Goal: Transaction & Acquisition: Subscribe to service/newsletter

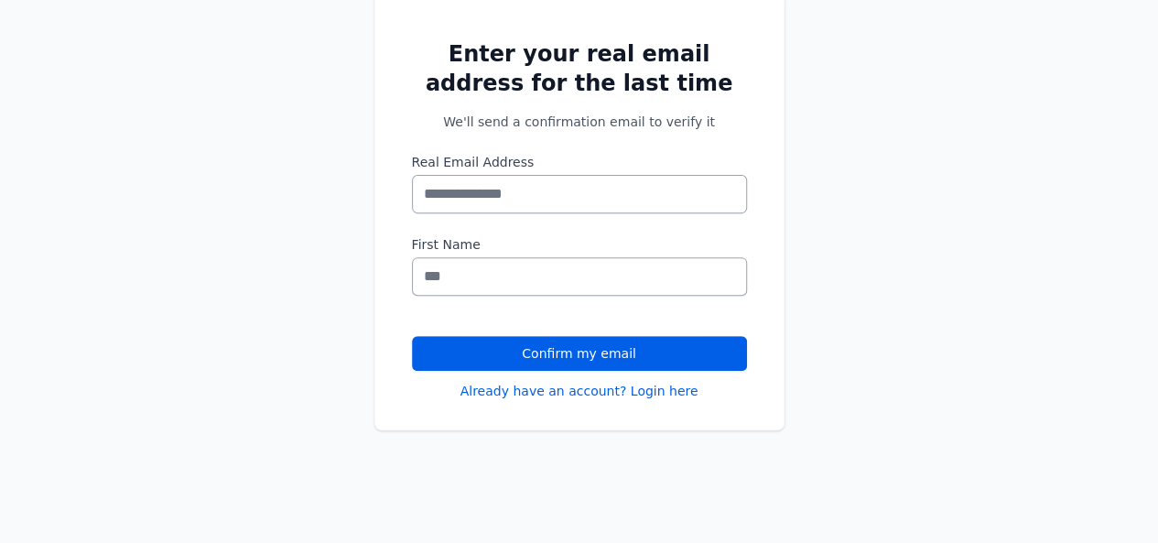
click at [577, 195] on input "Real Email Address" at bounding box center [579, 194] width 335 height 38
type input "**********"
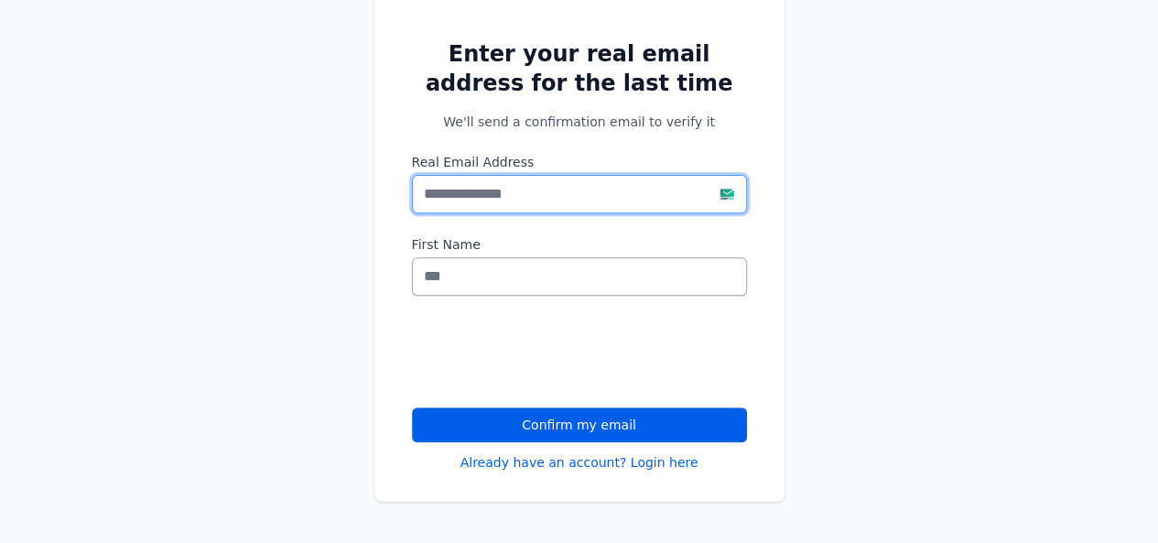
click at [456, 200] on input "Real Email Address" at bounding box center [579, 194] width 335 height 38
paste input "**********"
type input "**********"
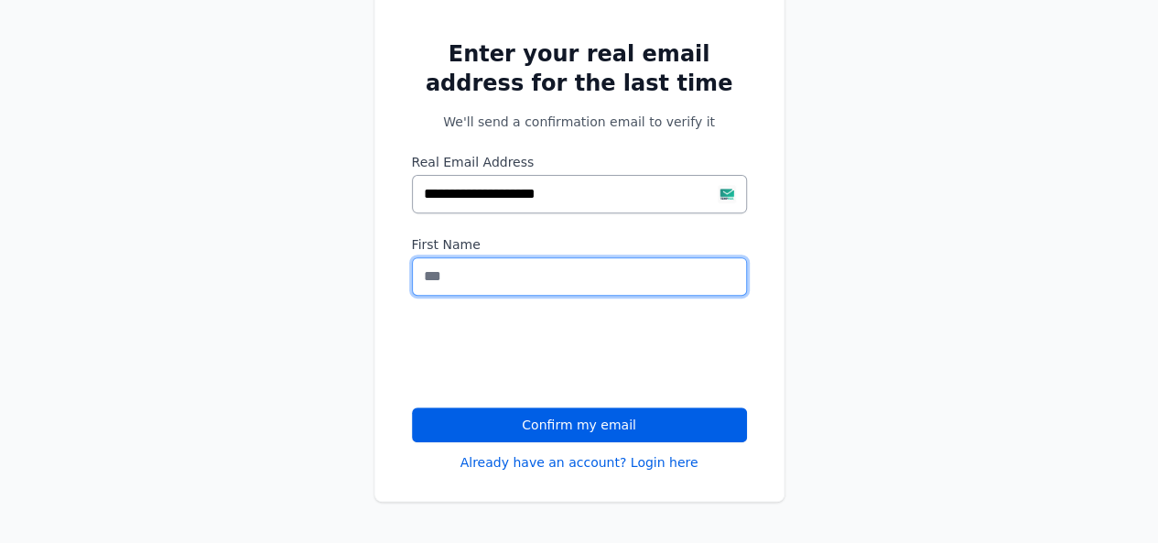
click at [458, 265] on input "First Name" at bounding box center [579, 276] width 335 height 38
click at [458, 268] on input "First Name" at bounding box center [579, 276] width 335 height 38
type input "***"
click at [412, 407] on button "Confirm my email" at bounding box center [579, 424] width 335 height 35
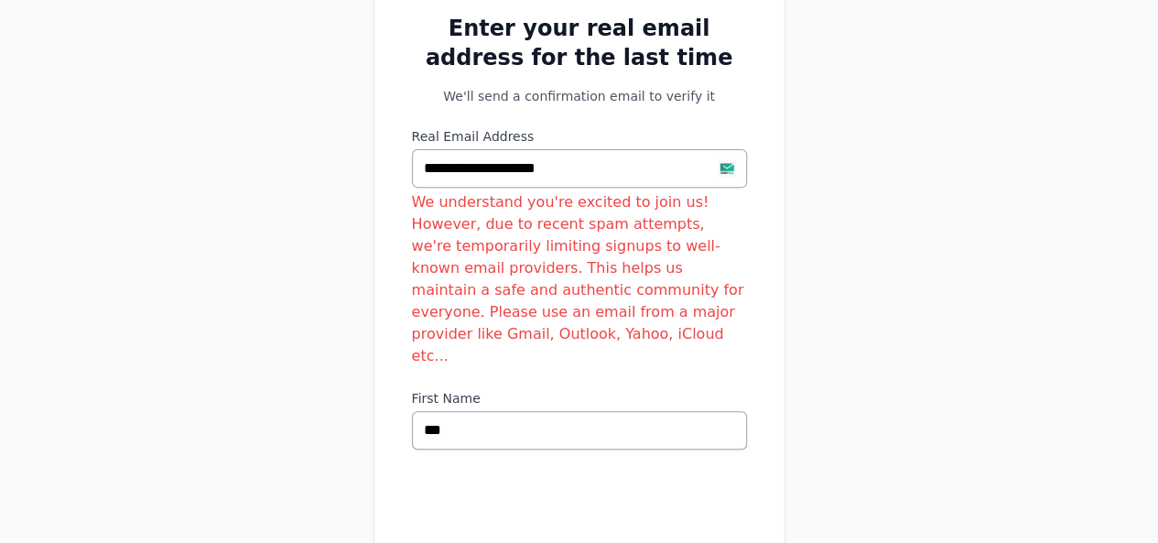
scroll to position [256, 0]
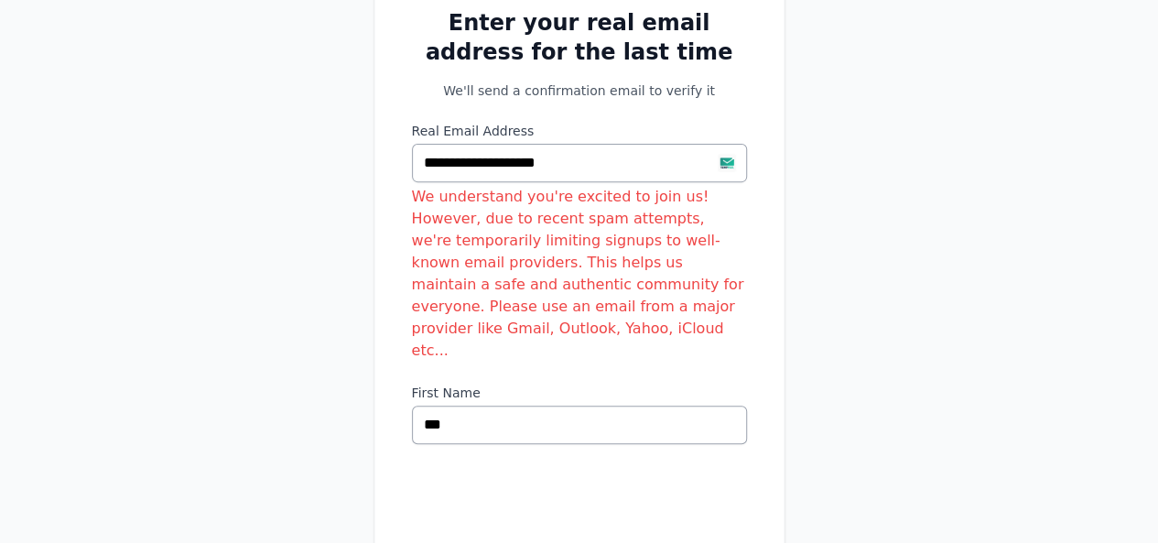
type input "**********"
click at [447, 232] on div "We understand you're excited to join us! However, due to recent spam attempts, …" at bounding box center [579, 274] width 335 height 176
drag, startPoint x: 447, startPoint y: 232, endPoint x: 541, endPoint y: 245, distance: 95.3
click at [541, 244] on div "We understand you're excited to join us! However, due to recent spam attempts, …" at bounding box center [579, 274] width 335 height 176
click at [541, 245] on div "We understand you're excited to join us! However, due to recent spam attempts, …" at bounding box center [579, 274] width 335 height 176
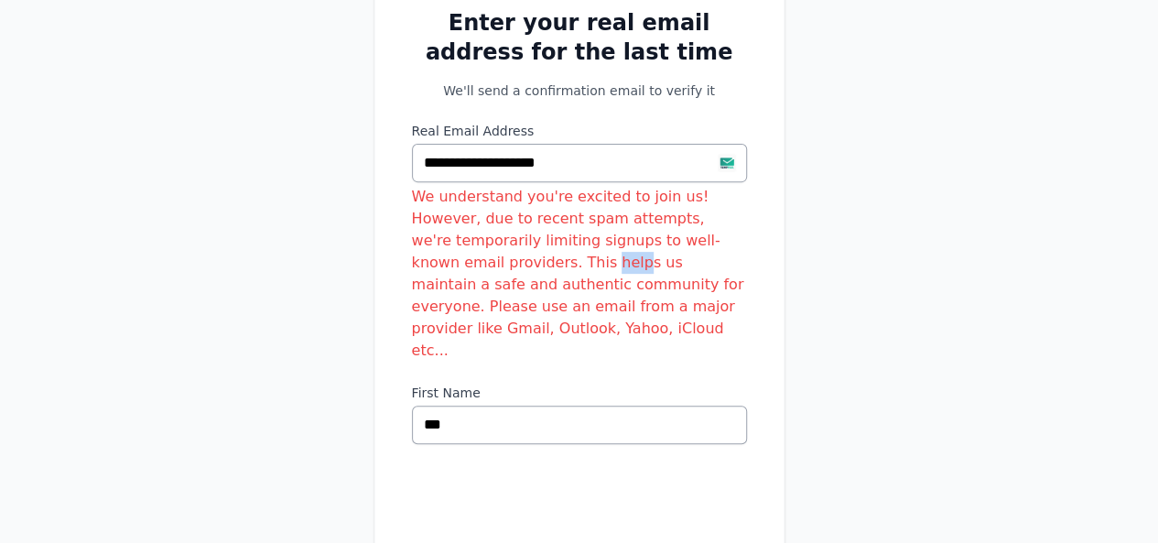
drag, startPoint x: 541, startPoint y: 245, endPoint x: 527, endPoint y: 222, distance: 27.5
click at [527, 222] on div "We understand you're excited to join us! However, due to recent spam attempts, …" at bounding box center [579, 274] width 335 height 176
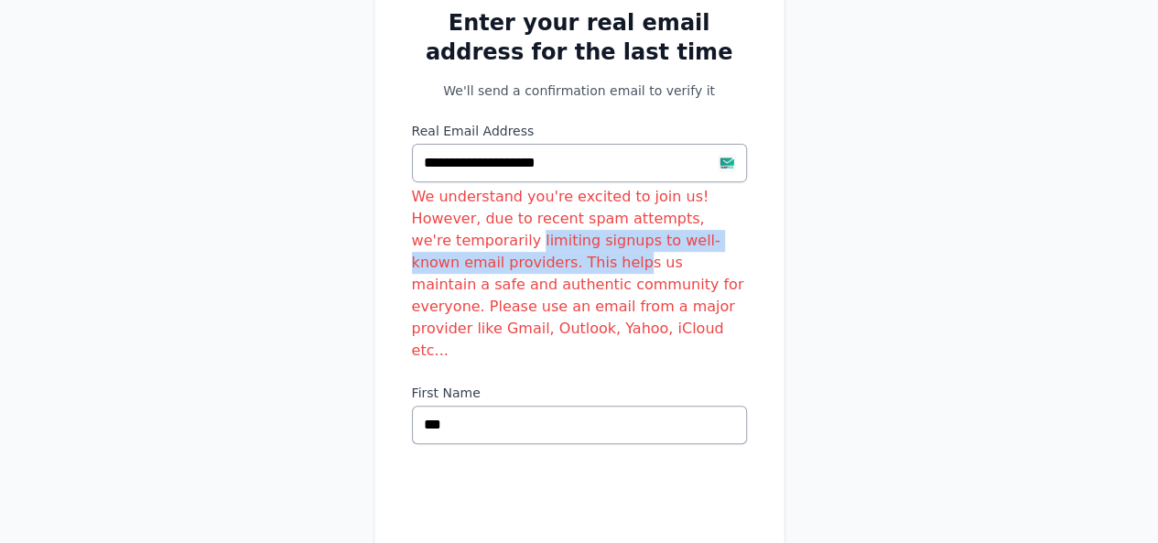
click at [527, 222] on div "We understand you're excited to join us! However, due to recent spam attempts, …" at bounding box center [579, 274] width 335 height 176
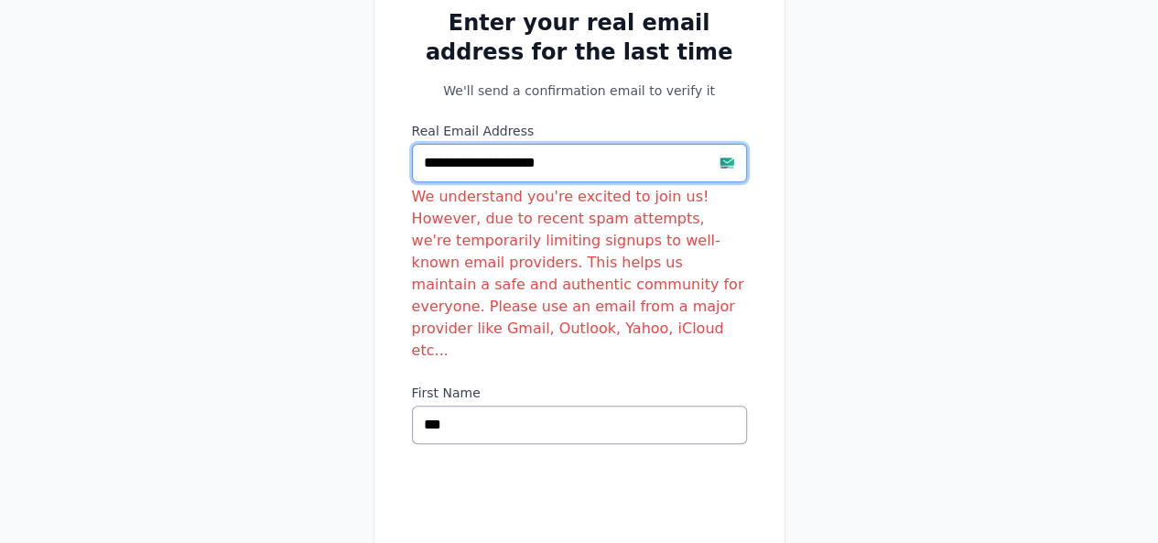
click at [600, 168] on input "**********" at bounding box center [579, 163] width 335 height 38
click at [487, 179] on input "Real Email Address" at bounding box center [579, 163] width 335 height 38
paste input "**********"
type input "**********"
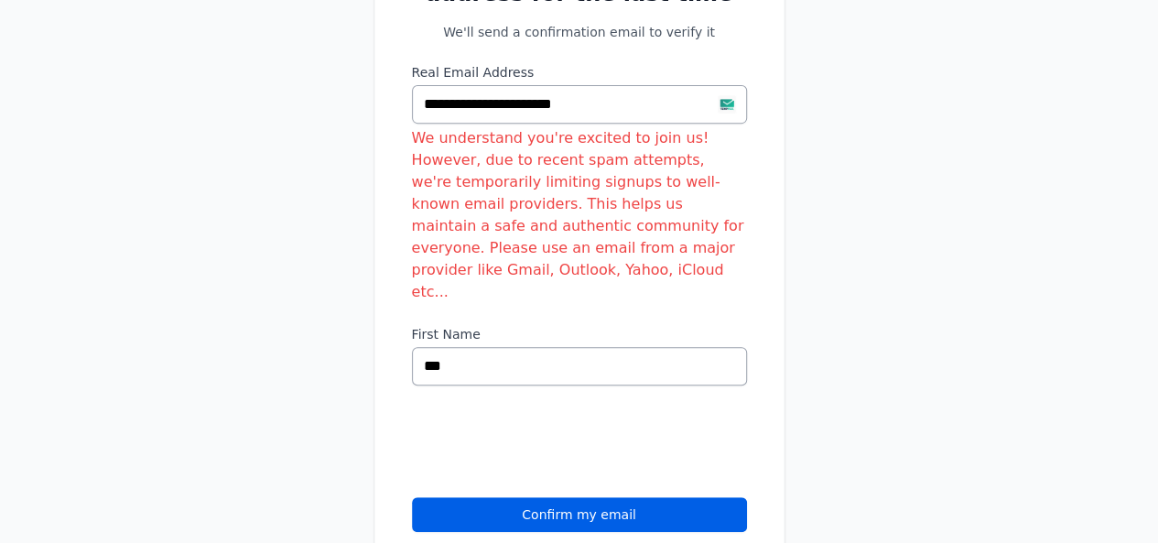
scroll to position [366, 0]
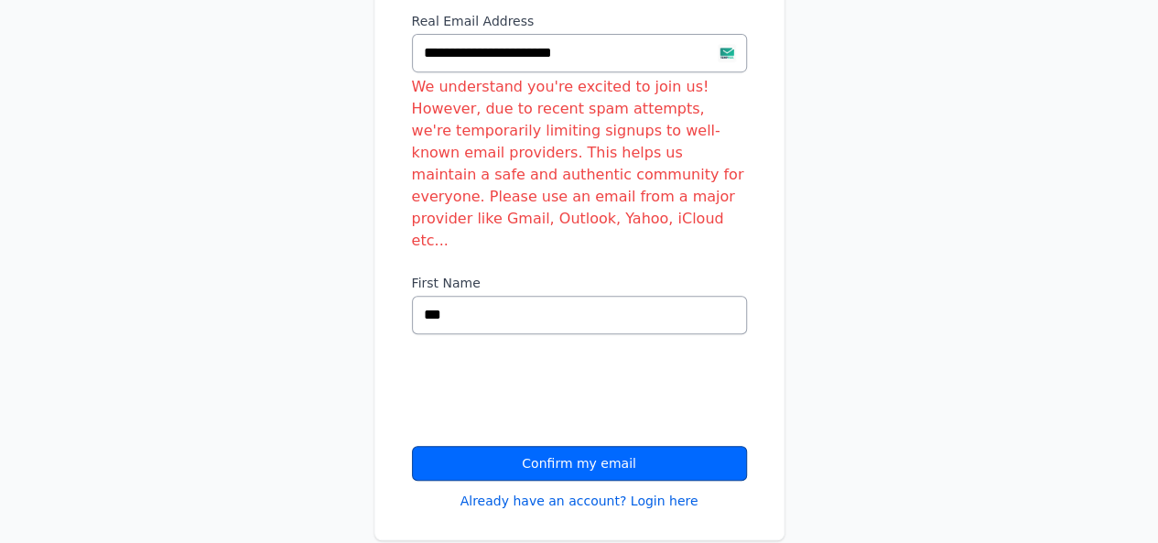
click at [434, 446] on button "Confirm my email" at bounding box center [579, 463] width 335 height 35
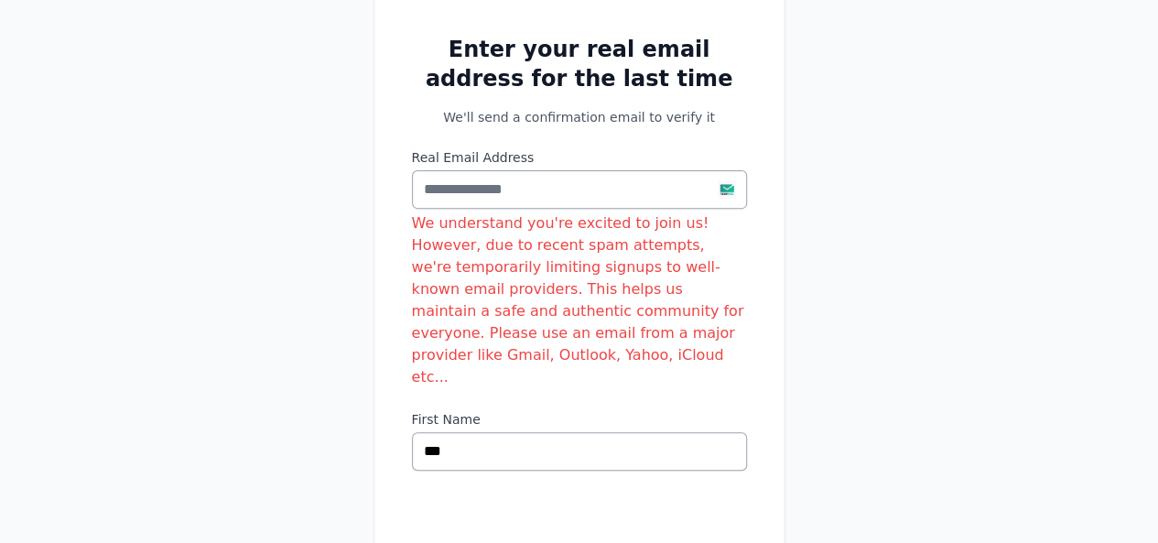
scroll to position [232, 0]
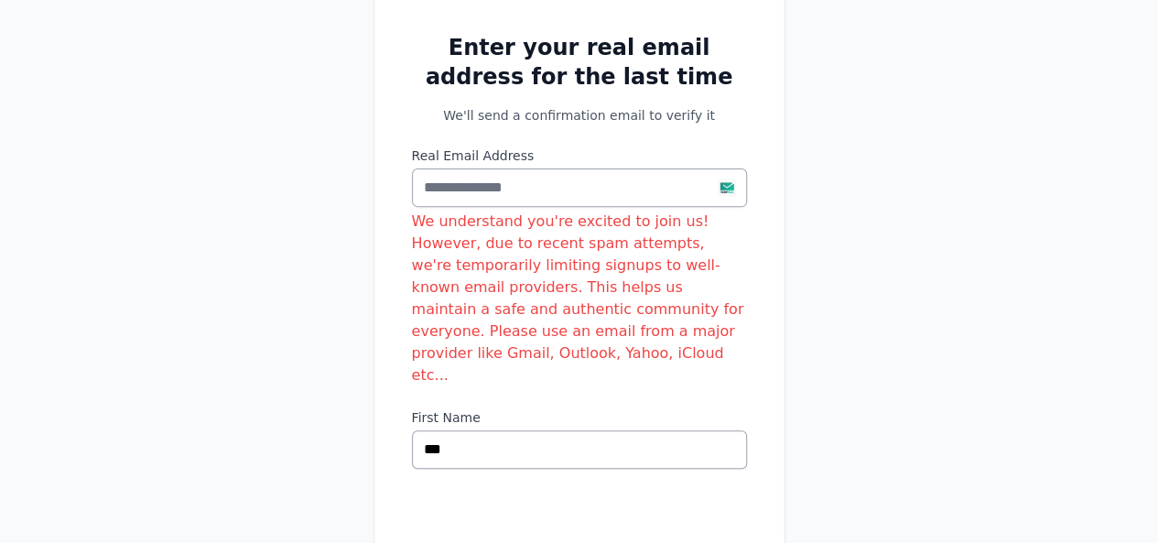
click at [471, 234] on div "We understand you're excited to join us! However, due to recent spam attempts, …" at bounding box center [579, 299] width 335 height 176
click at [520, 246] on div "We understand you're excited to join us! However, due to recent spam attempts, …" at bounding box center [579, 299] width 335 height 176
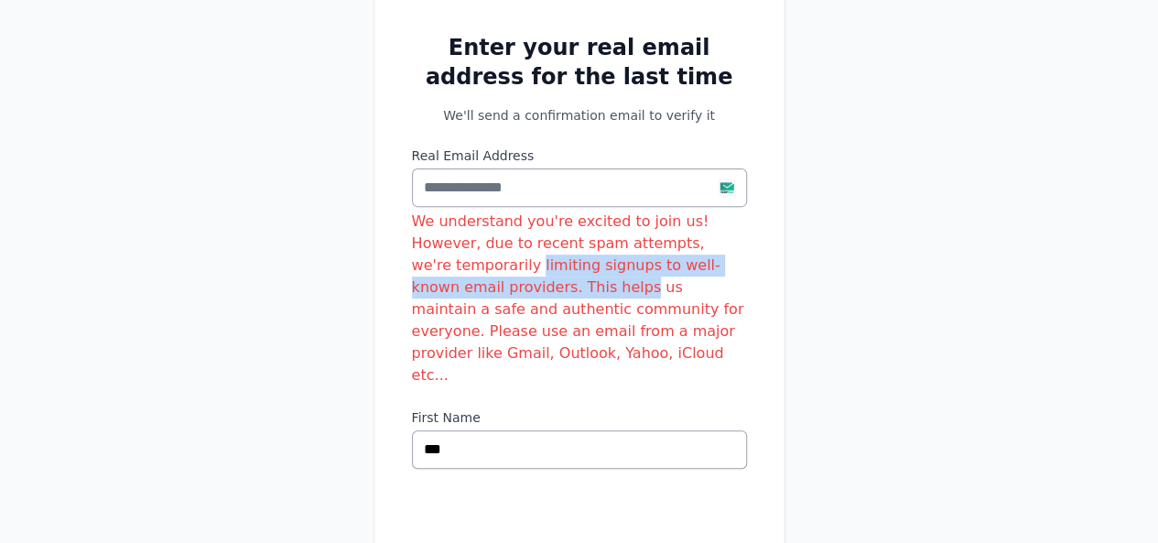
drag, startPoint x: 520, startPoint y: 246, endPoint x: 564, endPoint y: 285, distance: 58.4
click at [564, 285] on div "We understand you're excited to join us! However, due to recent spam attempts, …" at bounding box center [579, 299] width 335 height 176
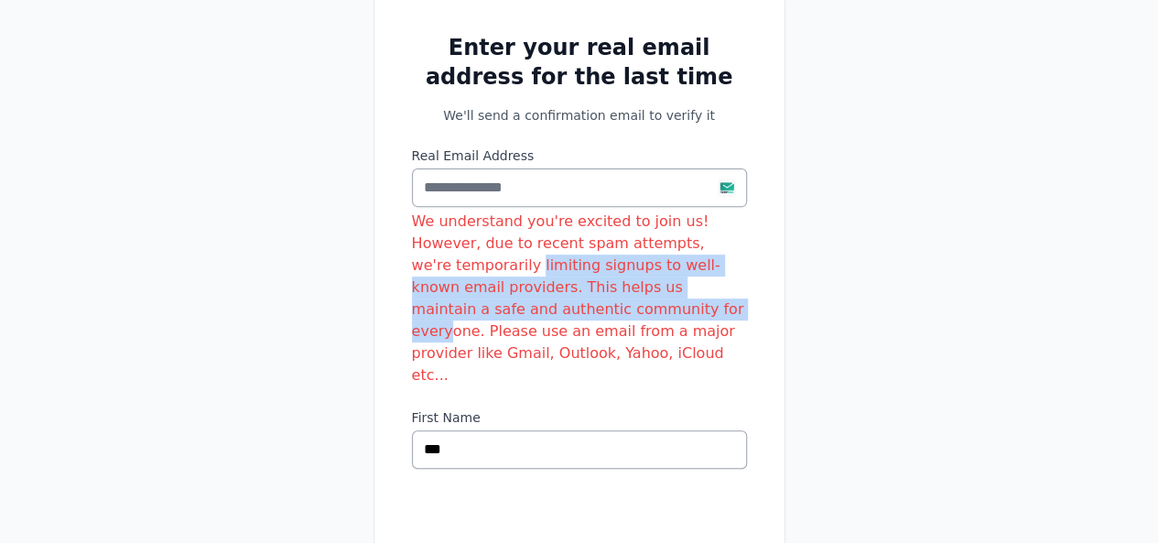
click at [564, 285] on div "We understand you're excited to join us! However, due to recent spam attempts, …" at bounding box center [579, 299] width 335 height 176
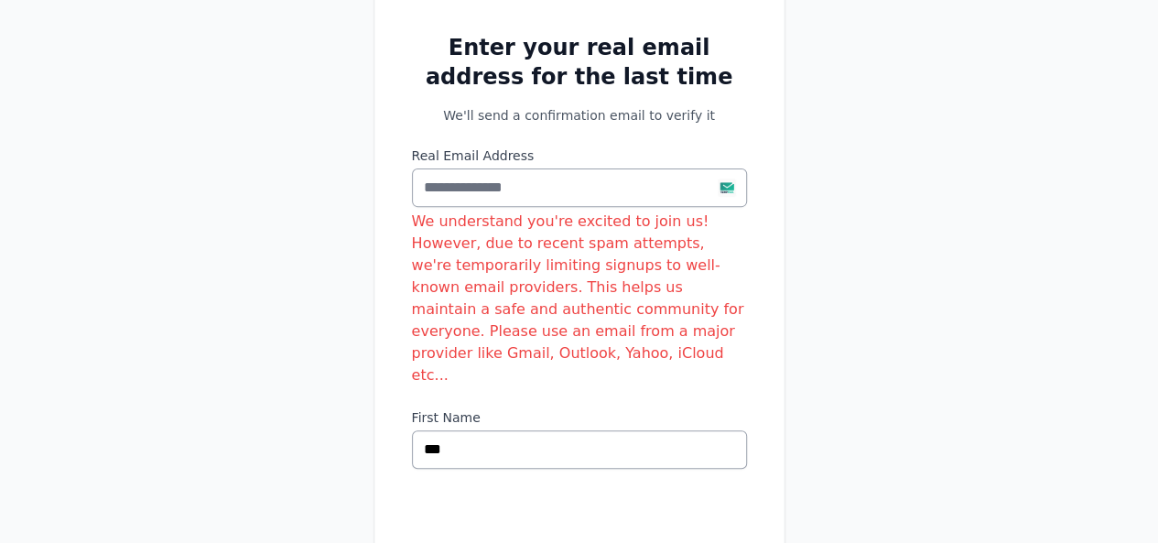
click at [513, 241] on div "We understand you're excited to join us! However, due to recent spam attempts, …" at bounding box center [579, 299] width 335 height 176
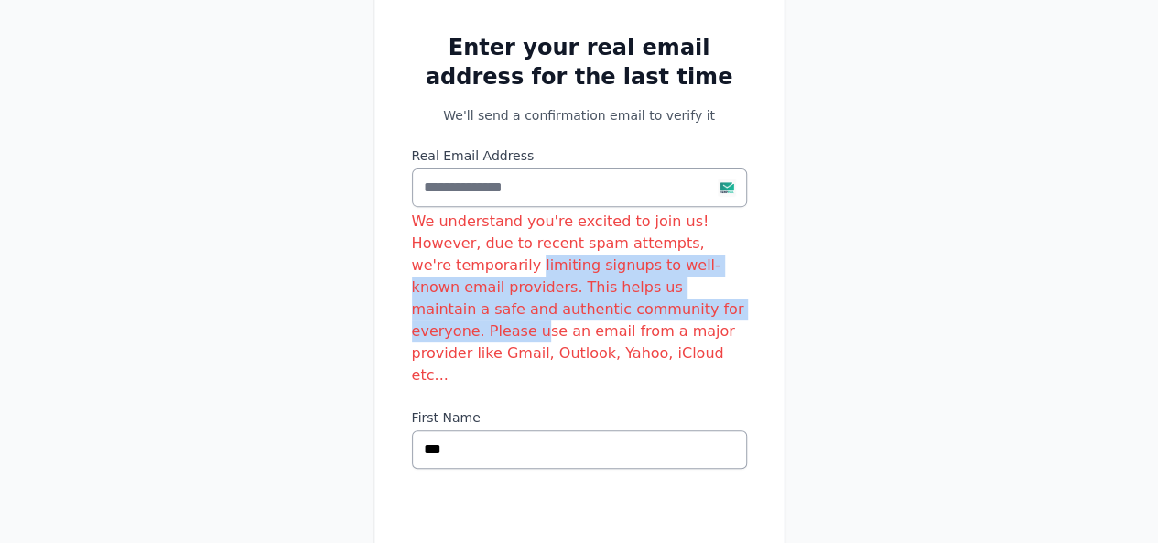
drag, startPoint x: 513, startPoint y: 241, endPoint x: 643, endPoint y: 294, distance: 140.4
click at [643, 294] on div "We understand you're excited to join us! However, due to recent spam attempts, …" at bounding box center [579, 299] width 335 height 176
drag, startPoint x: 643, startPoint y: 294, endPoint x: 504, endPoint y: 245, distance: 146.5
click at [504, 245] on div "We understand you're excited to join us! However, due to recent spam attempts, …" at bounding box center [579, 299] width 335 height 176
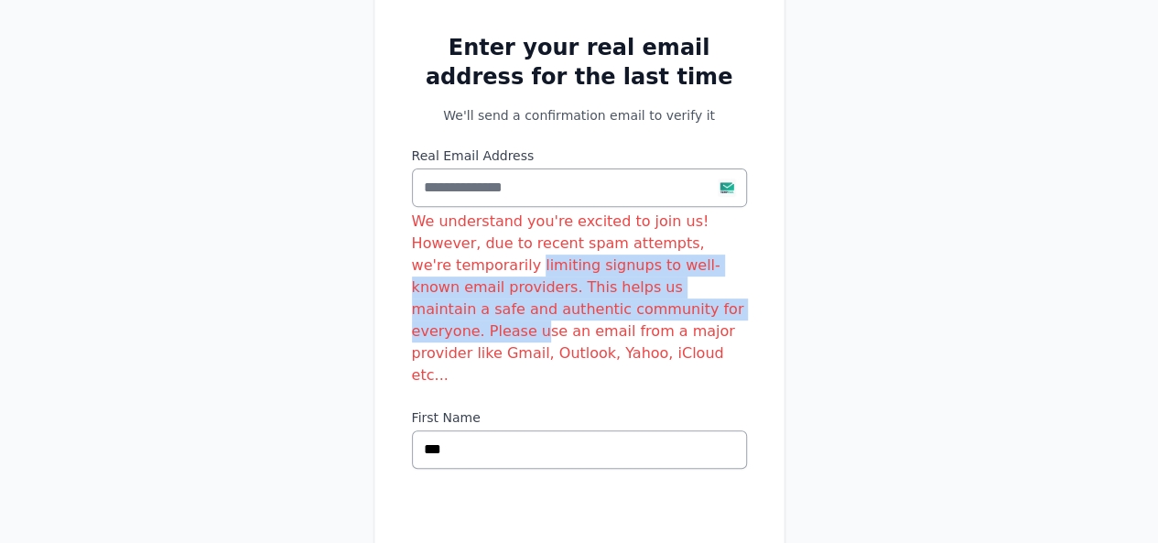
click at [504, 245] on div "We understand you're excited to join us! However, due to recent spam attempts, …" at bounding box center [579, 299] width 335 height 176
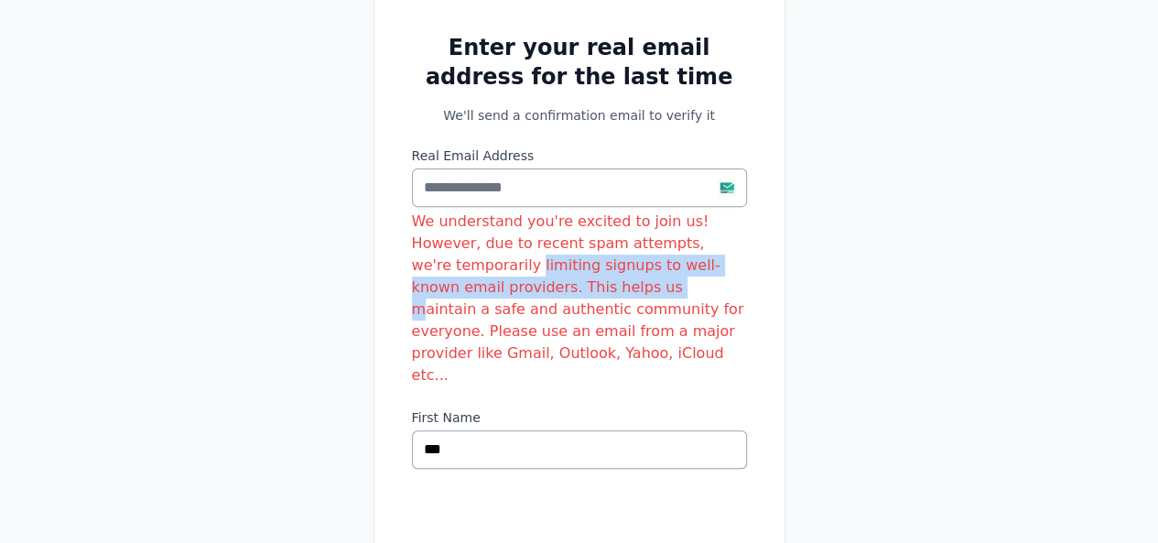
drag, startPoint x: 504, startPoint y: 245, endPoint x: 592, endPoint y: 277, distance: 93.6
click at [592, 277] on div "We understand you're excited to join us! However, due to recent spam attempts, …" at bounding box center [579, 299] width 335 height 176
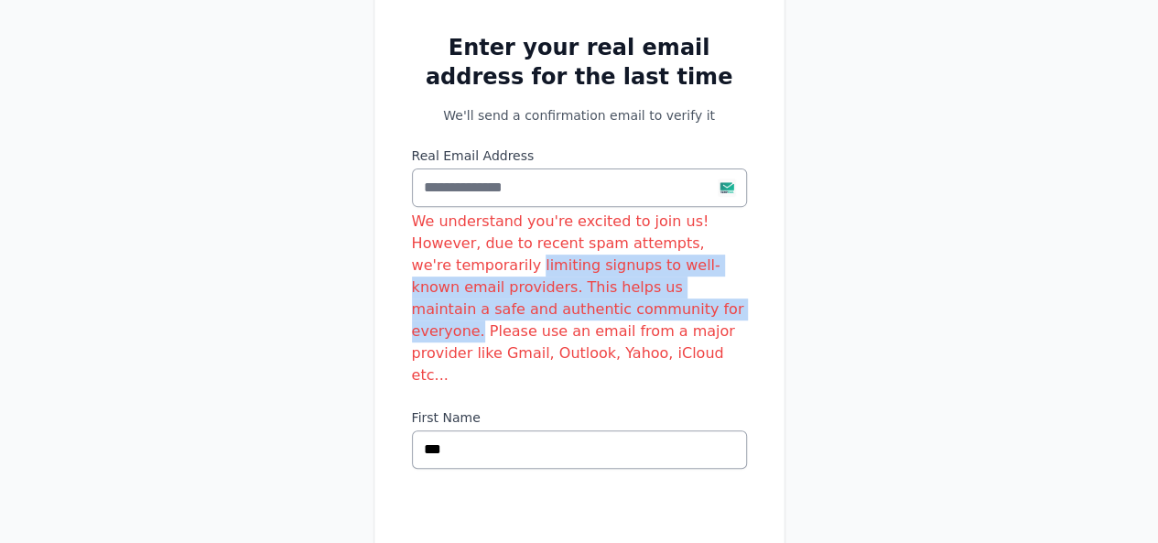
click at [592, 277] on div "We understand you're excited to join us! However, due to recent spam attempts, …" at bounding box center [579, 299] width 335 height 176
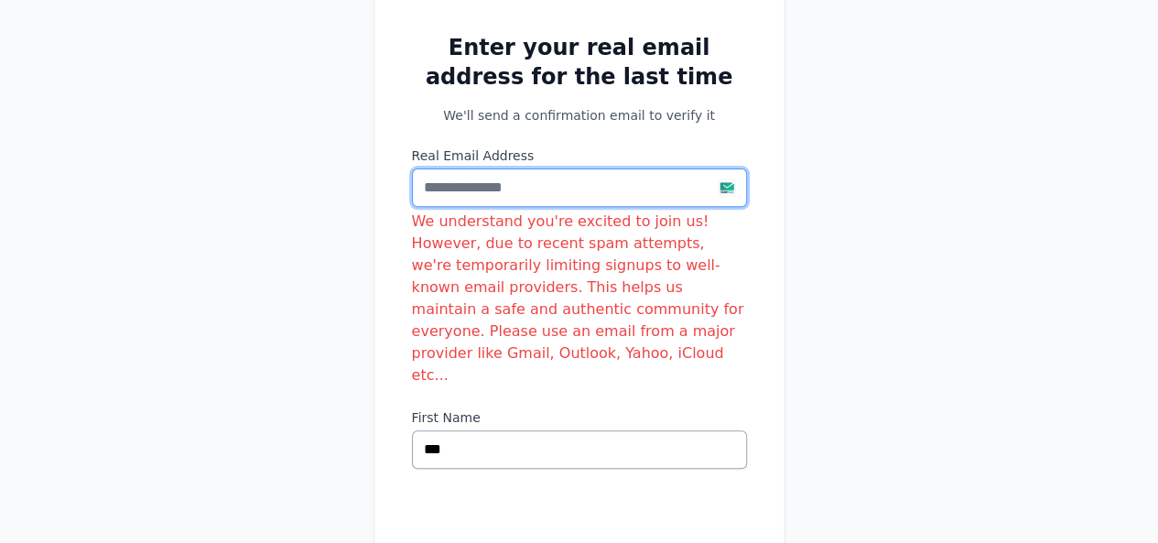
click at [546, 199] on input "Real Email Address" at bounding box center [579, 187] width 335 height 38
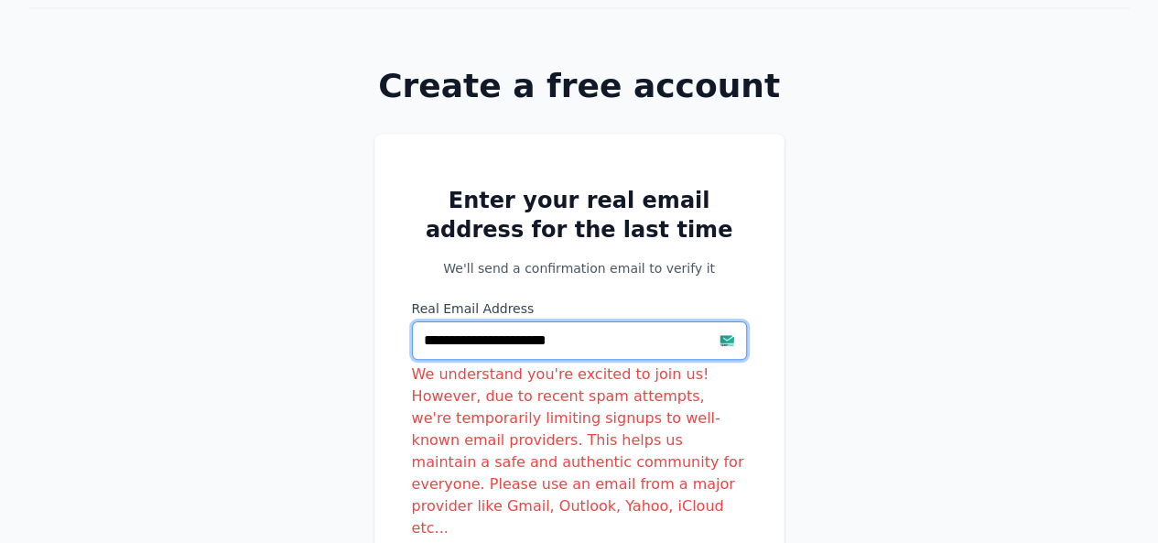
scroll to position [330, 0]
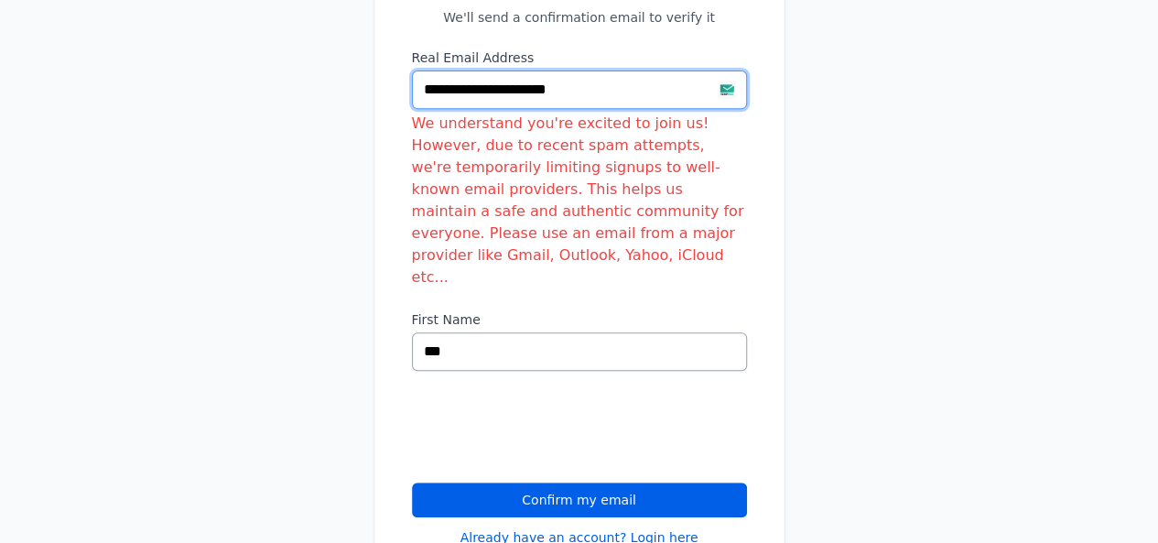
type input "**********"
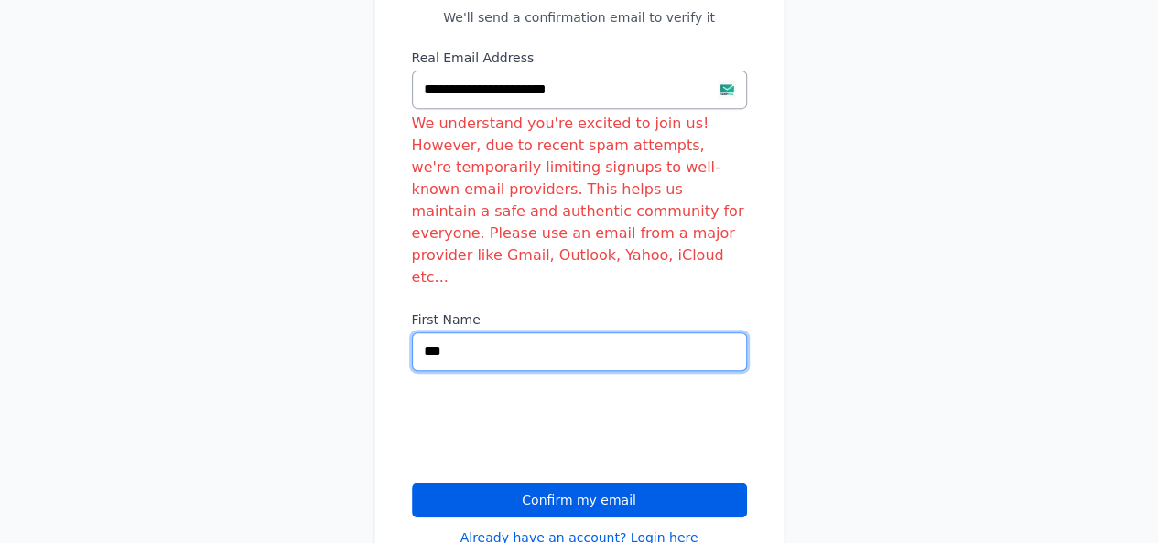
click at [468, 332] on input "***" at bounding box center [579, 351] width 335 height 38
click at [504, 332] on input "***" at bounding box center [579, 351] width 335 height 38
click at [453, 332] on input "***" at bounding box center [579, 351] width 335 height 38
type input "*****"
click at [412, 482] on button "Confirm my email" at bounding box center [579, 499] width 335 height 35
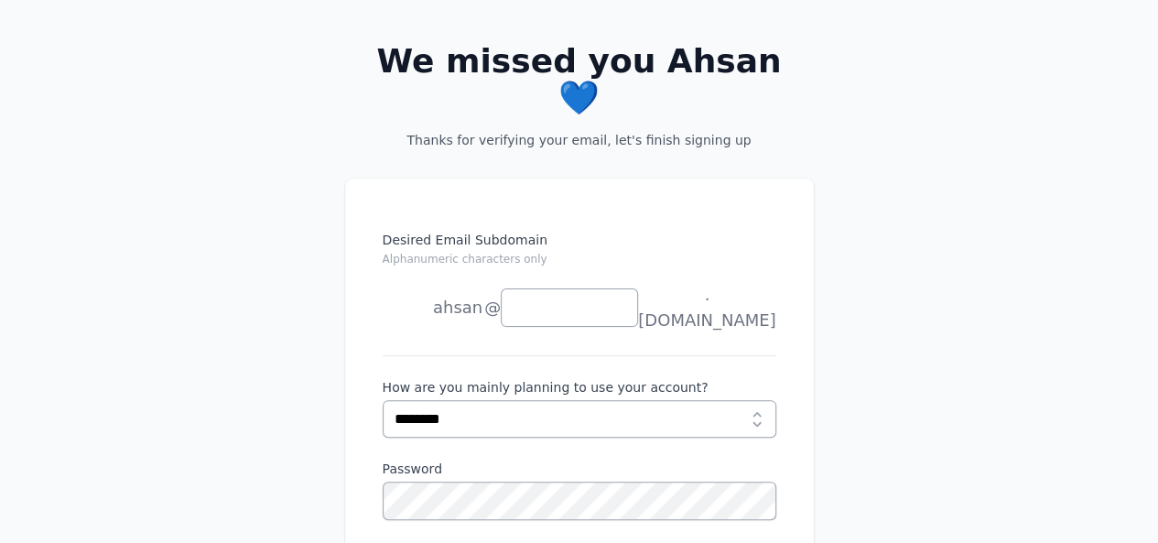
click at [581, 235] on label "Desired Email Subdomain Alphanumeric characters only" at bounding box center [580, 255] width 394 height 48
click at [581, 288] on input "Desired Email Subdomain Alphanumeric characters only" at bounding box center [569, 307] width 137 height 38
click at [579, 288] on input "Desired Email Subdomain Alphanumeric characters only" at bounding box center [569, 307] width 137 height 38
click at [465, 326] on li "joe" at bounding box center [433, 344] width 101 height 37
click at [459, 253] on small "Alphanumeric characters only" at bounding box center [465, 259] width 165 height 13
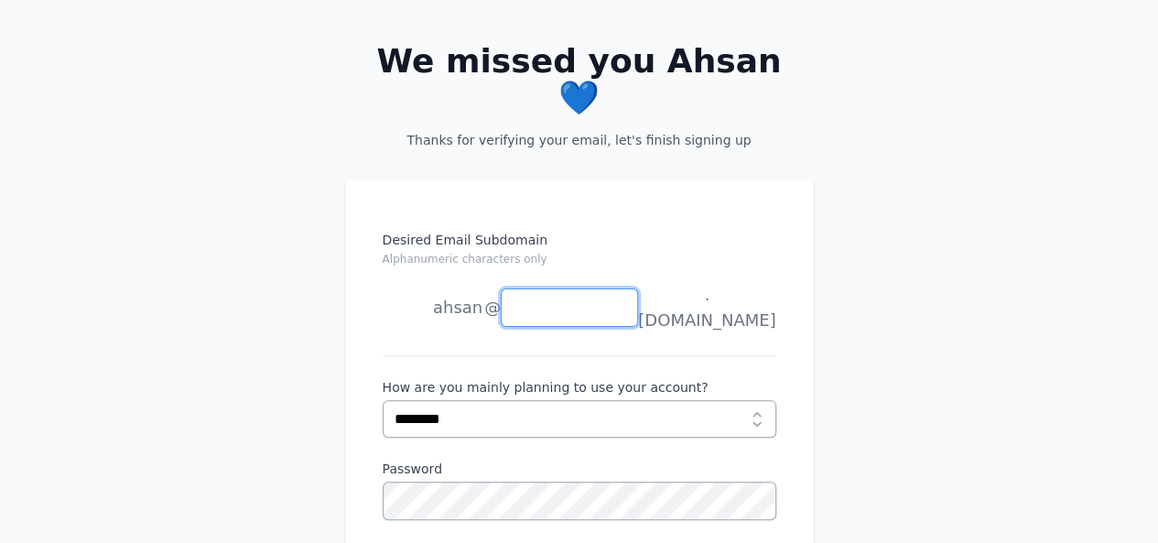
click at [501, 288] on input "Desired Email Subdomain Alphanumeric characters only" at bounding box center [569, 307] width 137 height 38
click at [529, 288] on input "Desired Email Subdomain Alphanumeric characters only" at bounding box center [569, 307] width 137 height 38
click at [461, 363] on li "news" at bounding box center [433, 381] width 101 height 37
click at [461, 399] on li "anything" at bounding box center [433, 417] width 101 height 37
drag, startPoint x: 471, startPoint y: 255, endPoint x: 466, endPoint y: 323, distance: 68.8
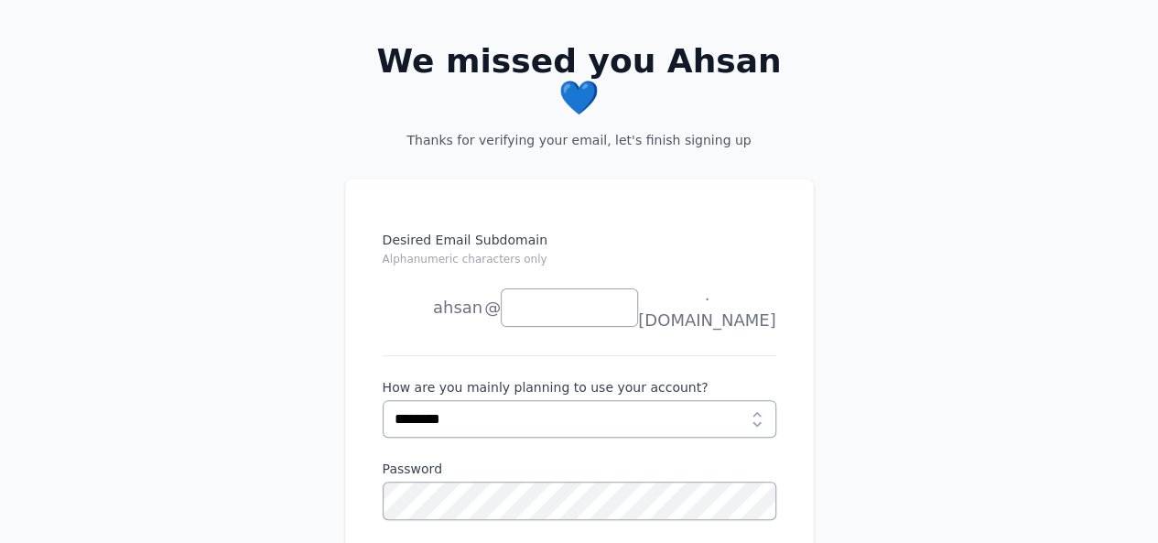
click at [470, 363] on li "news" at bounding box center [433, 381] width 101 height 37
click at [536, 288] on input "Desired Email Subdomain Alphanumeric characters only" at bounding box center [569, 307] width 137 height 38
type input "**"
click at [524, 291] on div "Desired Email Subdomain Alphanumeric characters only ahsan joe news anything @ …" at bounding box center [580, 293] width 394 height 125
click at [537, 288] on input "Desired Email Subdomain Alphanumeric characters only" at bounding box center [569, 307] width 137 height 38
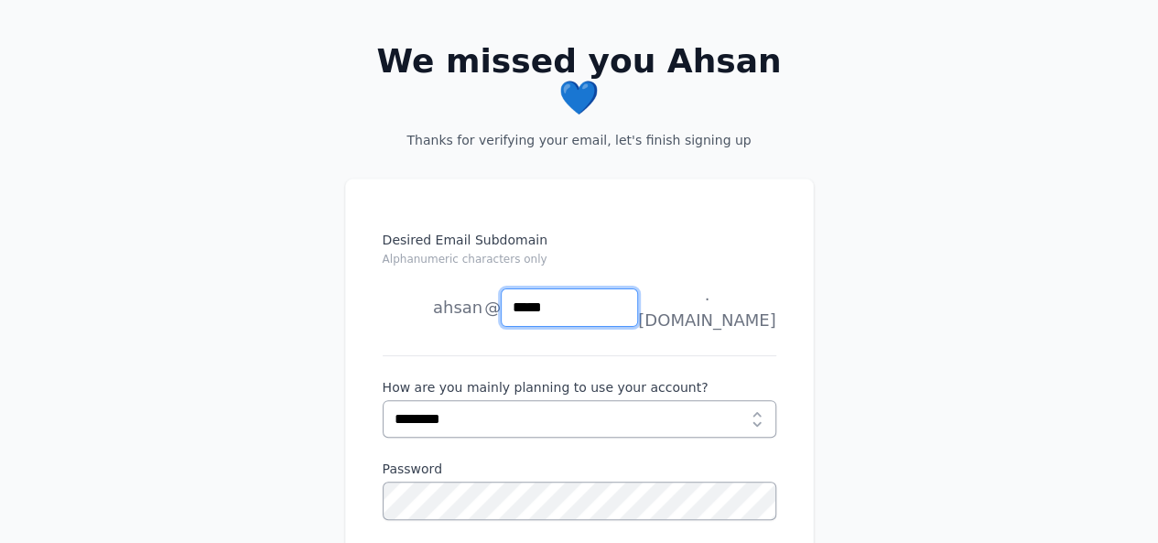
type input "*****"
click at [450, 399] on li "anything" at bounding box center [433, 417] width 101 height 37
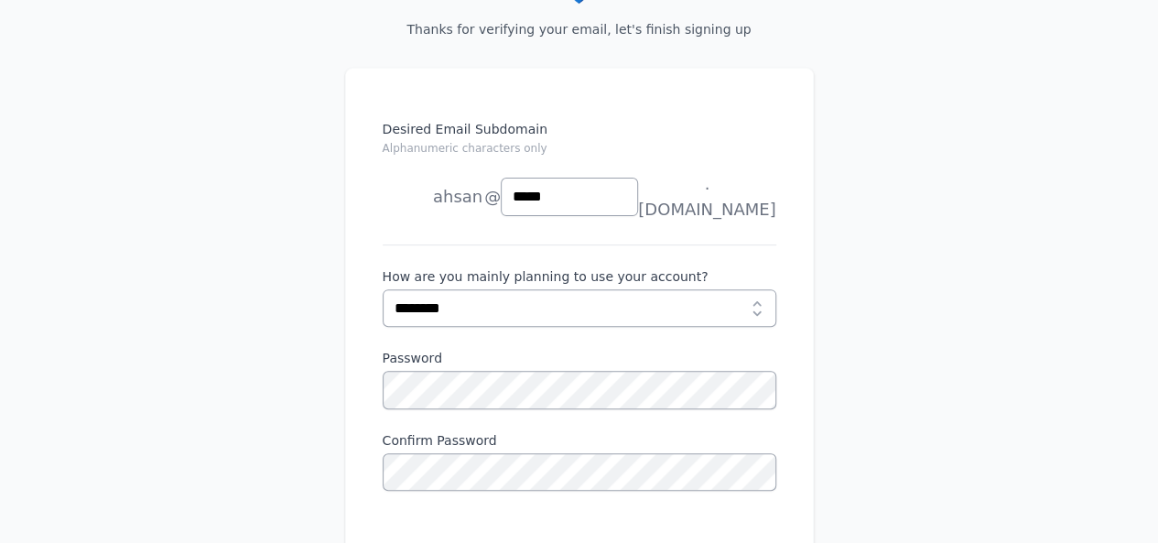
scroll to position [232, 0]
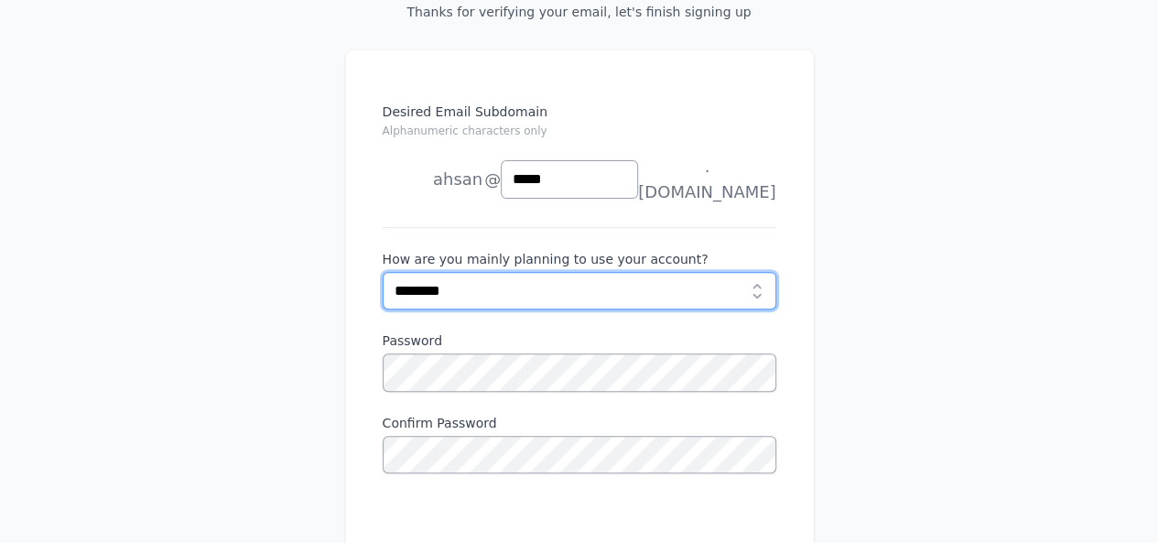
click at [474, 272] on select "**********" at bounding box center [580, 291] width 395 height 38
select select "**********"
click at [383, 272] on select "**********" at bounding box center [580, 291] width 395 height 38
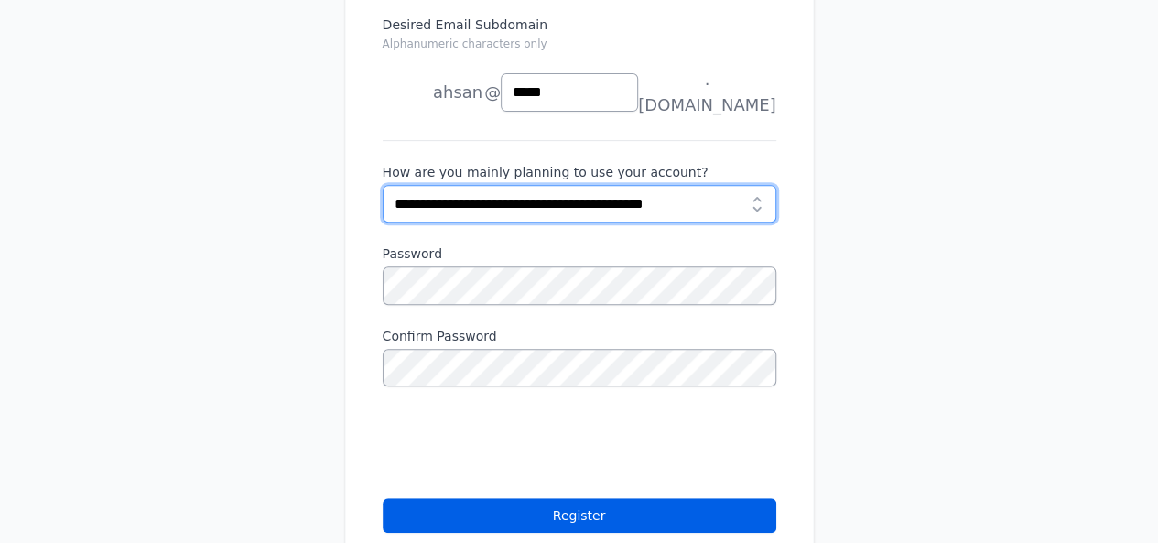
scroll to position [330, 0]
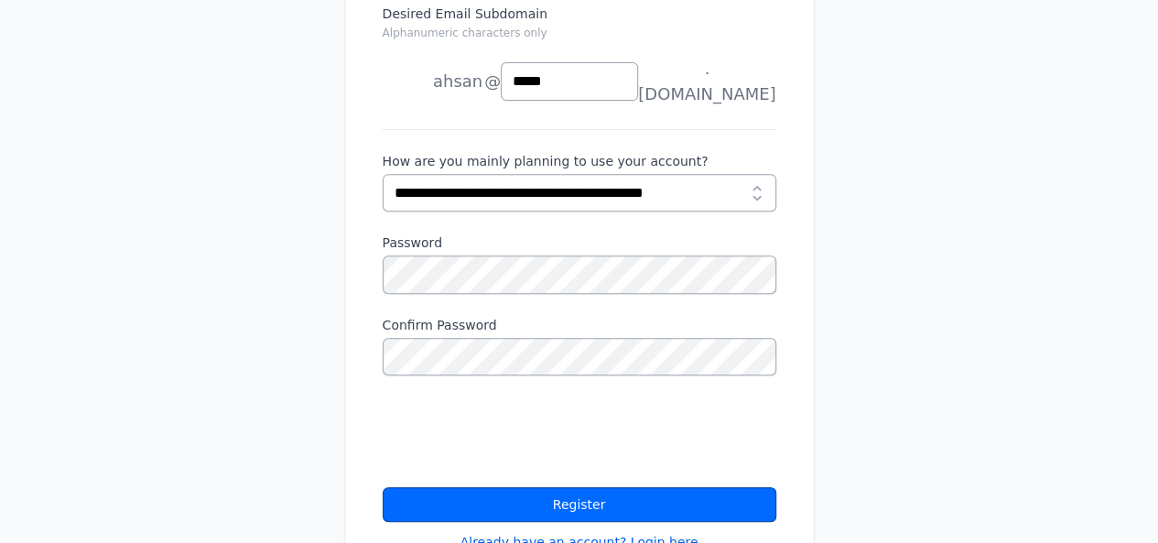
click at [483, 487] on button "Register" at bounding box center [580, 504] width 394 height 35
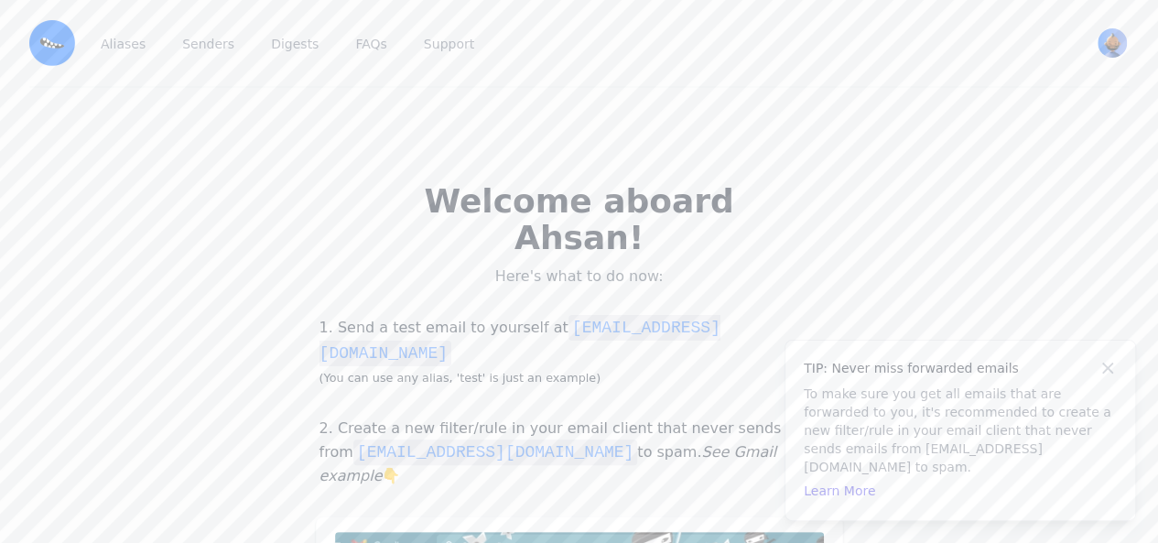
click at [555, 315] on code "[EMAIL_ADDRESS][DOMAIN_NAME]" at bounding box center [520, 340] width 401 height 51
drag, startPoint x: 555, startPoint y: 294, endPoint x: 687, endPoint y: 290, distance: 131.9
click at [687, 315] on code "[EMAIL_ADDRESS][DOMAIN_NAME]" at bounding box center [520, 340] width 401 height 51
copy code "[EMAIL_ADDRESS][DOMAIN_NAME]"
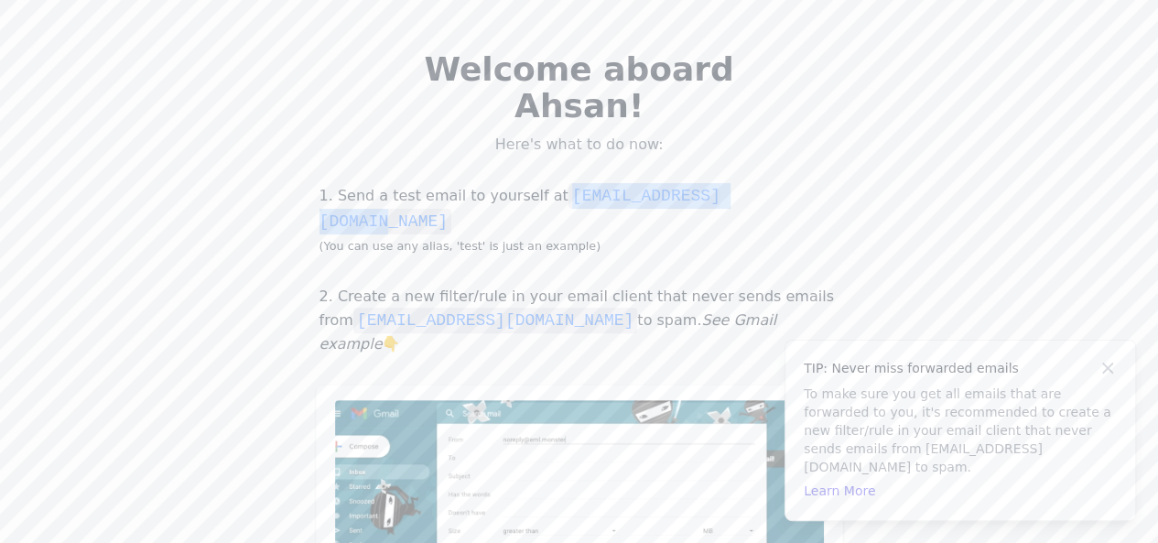
scroll to position [134, 0]
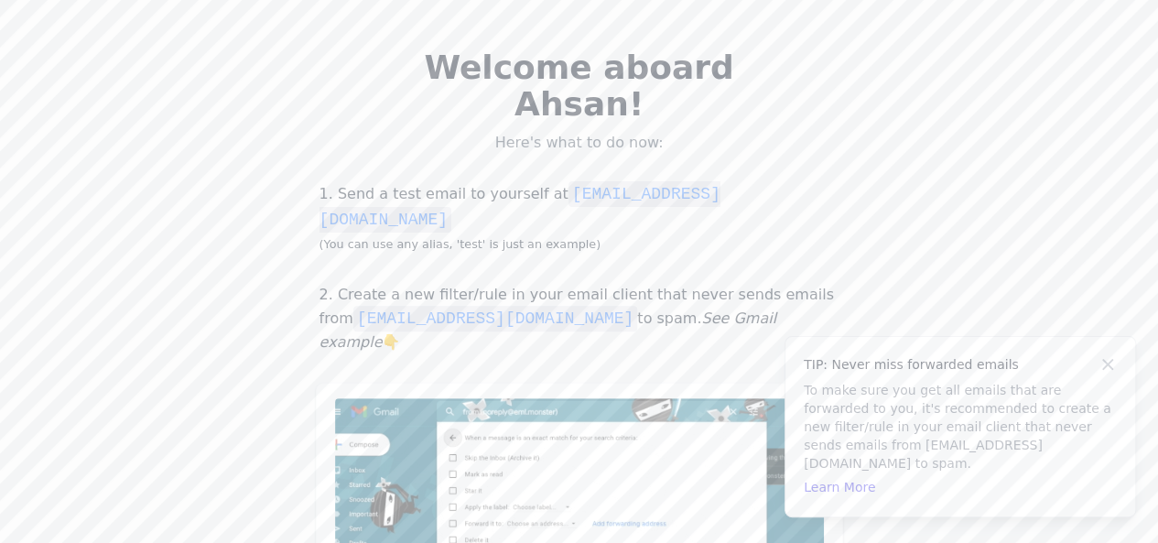
click at [1104, 374] on icon at bounding box center [1108, 364] width 18 height 18
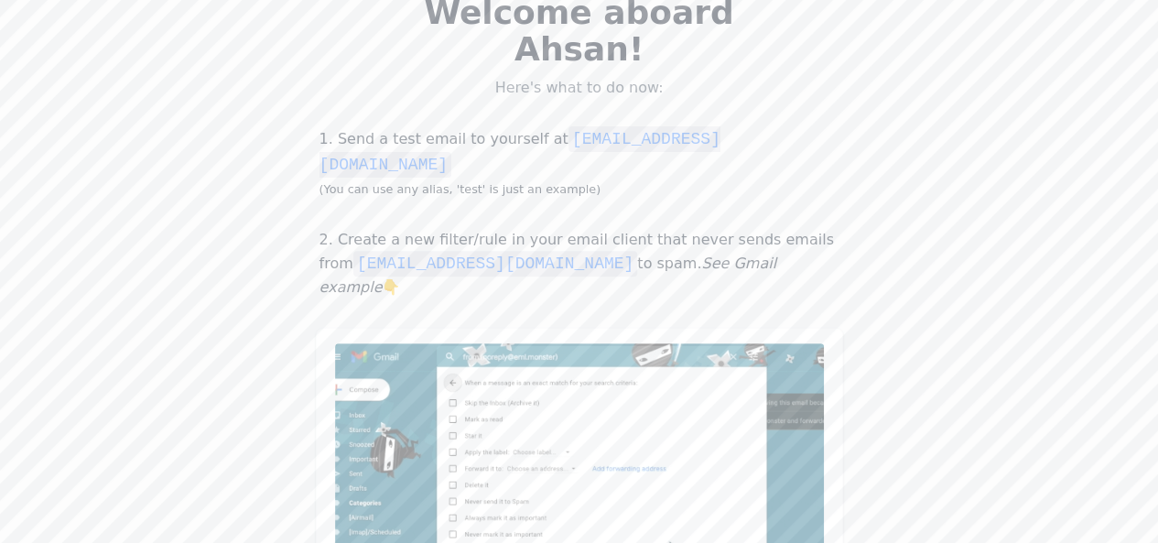
scroll to position [440, 0]
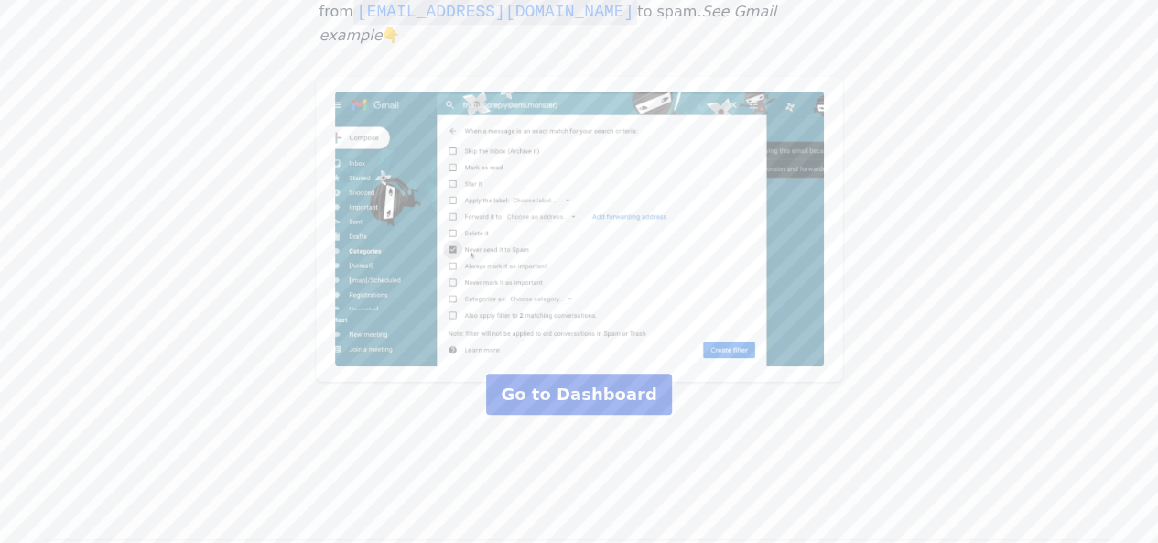
click at [587, 374] on link "Go to Dashboard" at bounding box center [578, 394] width 185 height 41
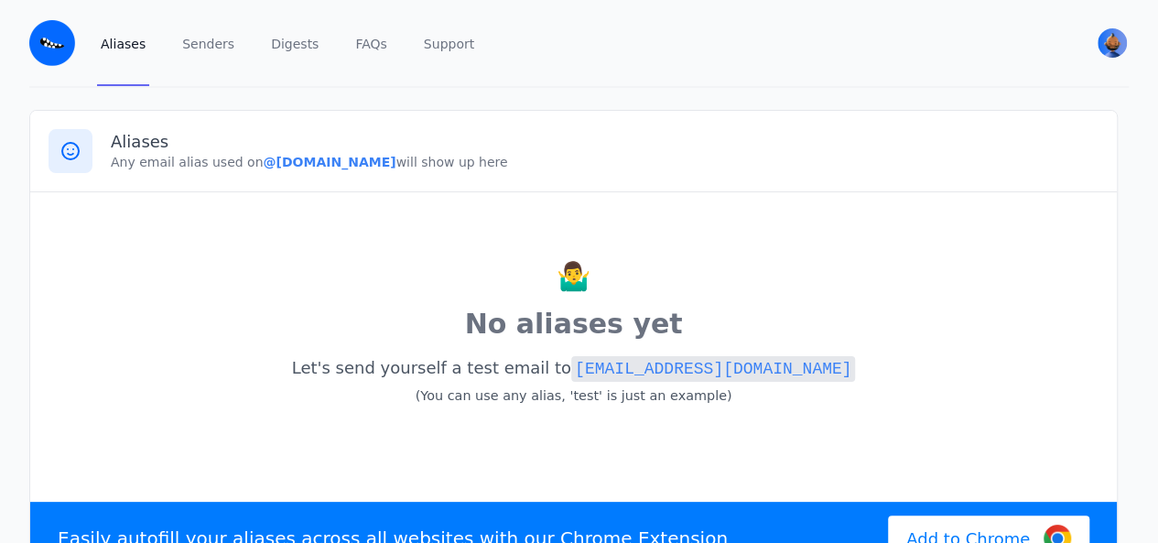
click at [205, 158] on p "Any email alias used on @[DOMAIN_NAME] will show up here" at bounding box center [605, 162] width 988 height 18
click at [298, 164] on b "@[DOMAIN_NAME]" at bounding box center [329, 162] width 133 height 15
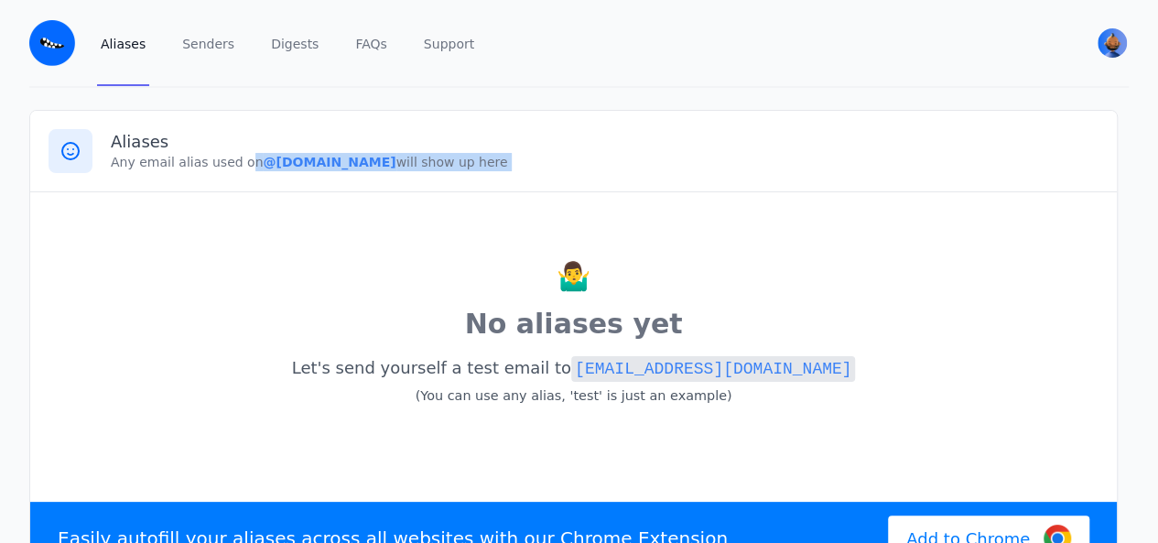
click at [297, 164] on b "@[DOMAIN_NAME]" at bounding box center [329, 162] width 133 height 15
click at [280, 164] on b "@[DOMAIN_NAME]" at bounding box center [329, 162] width 133 height 15
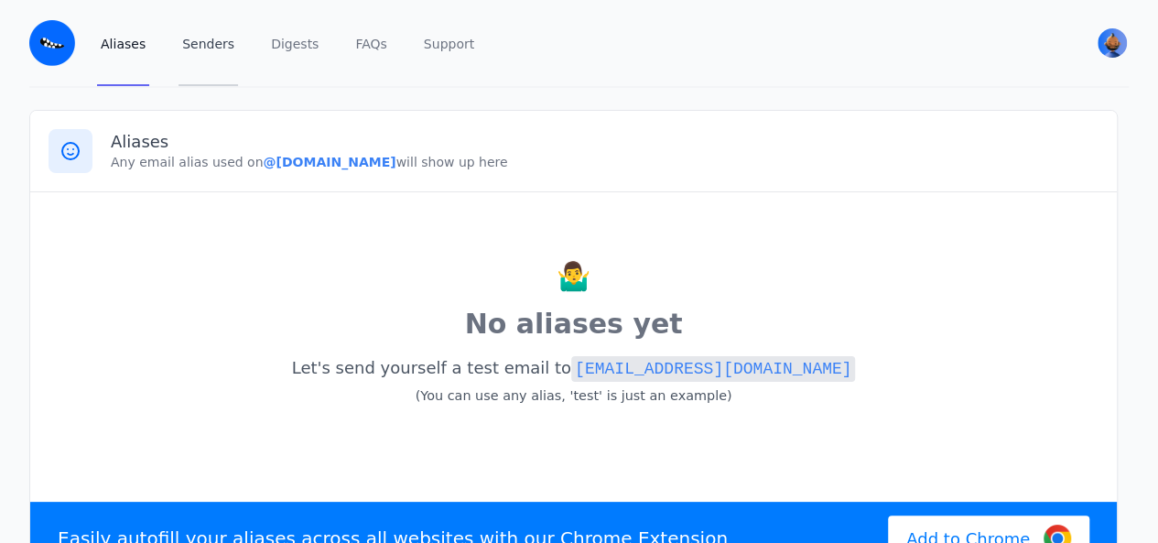
click at [201, 50] on link "Senders" at bounding box center [209, 43] width 60 height 86
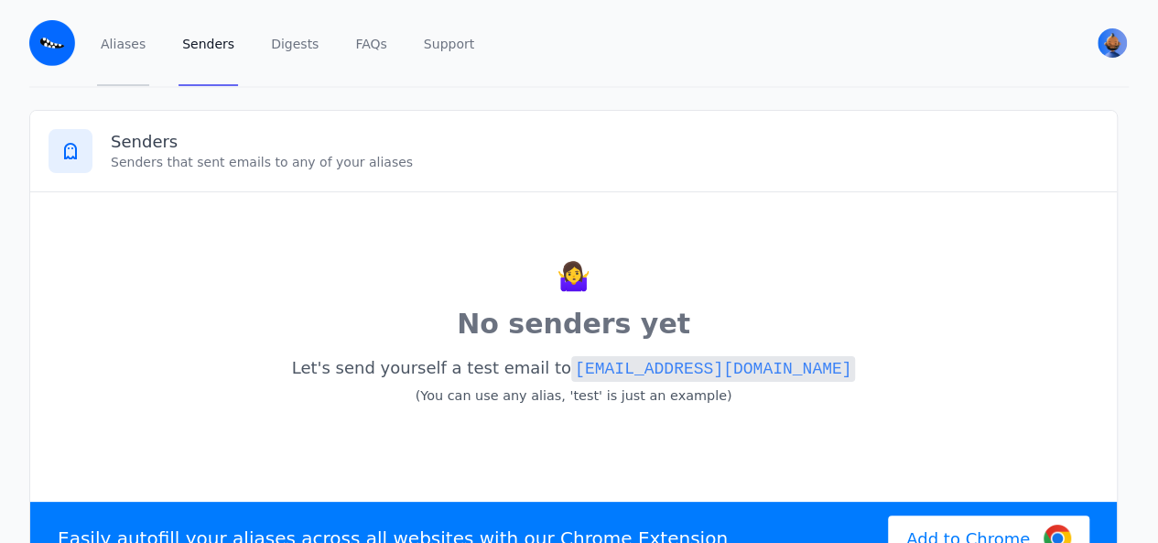
click at [125, 50] on link "Aliases" at bounding box center [123, 43] width 52 height 86
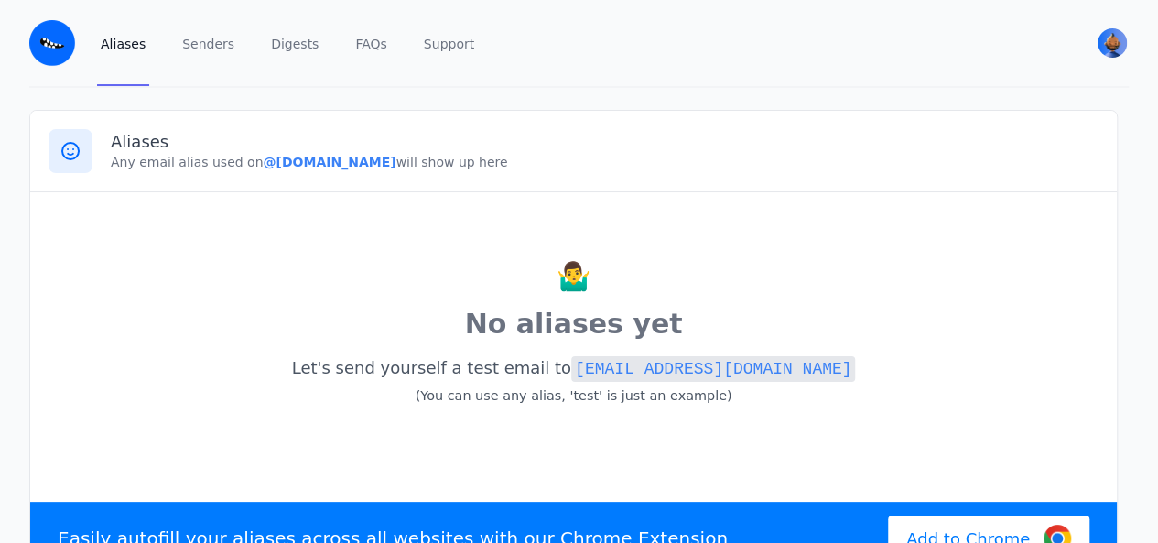
click at [263, 164] on b "@[DOMAIN_NAME]" at bounding box center [329, 162] width 133 height 15
drag, startPoint x: 236, startPoint y: 164, endPoint x: 282, endPoint y: 162, distance: 45.8
click at [276, 164] on b "@pepsi.eml.monster" at bounding box center [329, 162] width 133 height 15
click at [263, 162] on b "@pepsi.eml.monster" at bounding box center [329, 162] width 133 height 15
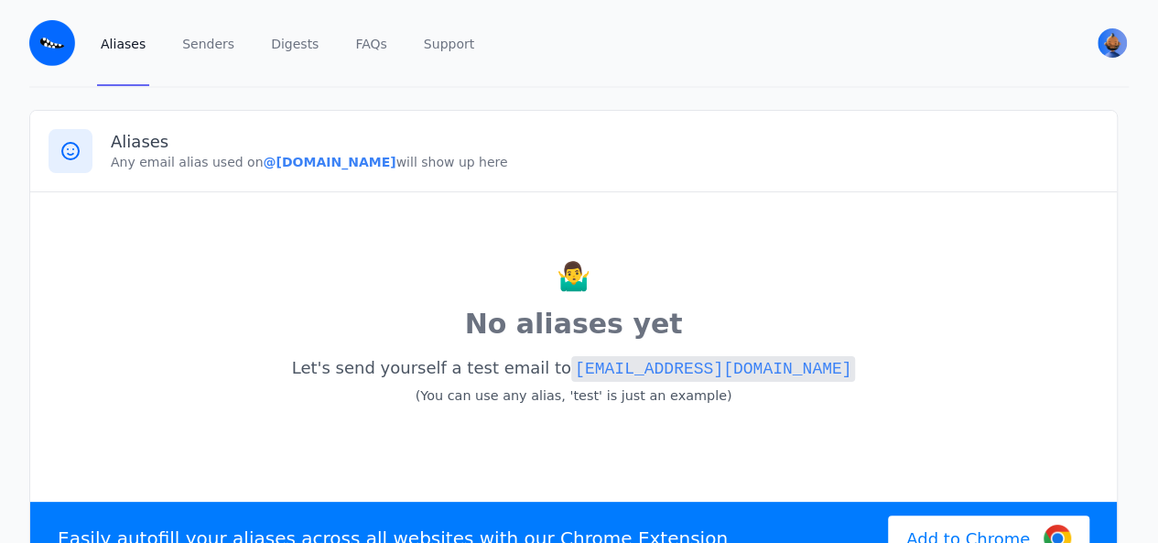
click at [183, 158] on p "Any email alias used on @pepsi.eml.monster will show up here" at bounding box center [605, 162] width 988 height 18
click at [263, 168] on b "@pepsi.eml.monster" at bounding box center [329, 162] width 133 height 15
drag, startPoint x: 240, startPoint y: 168, endPoint x: 334, endPoint y: 164, distance: 94.4
click at [334, 164] on b "@pepsi.eml.monster" at bounding box center [329, 162] width 133 height 15
copy b "@pepsi.eml.monster"
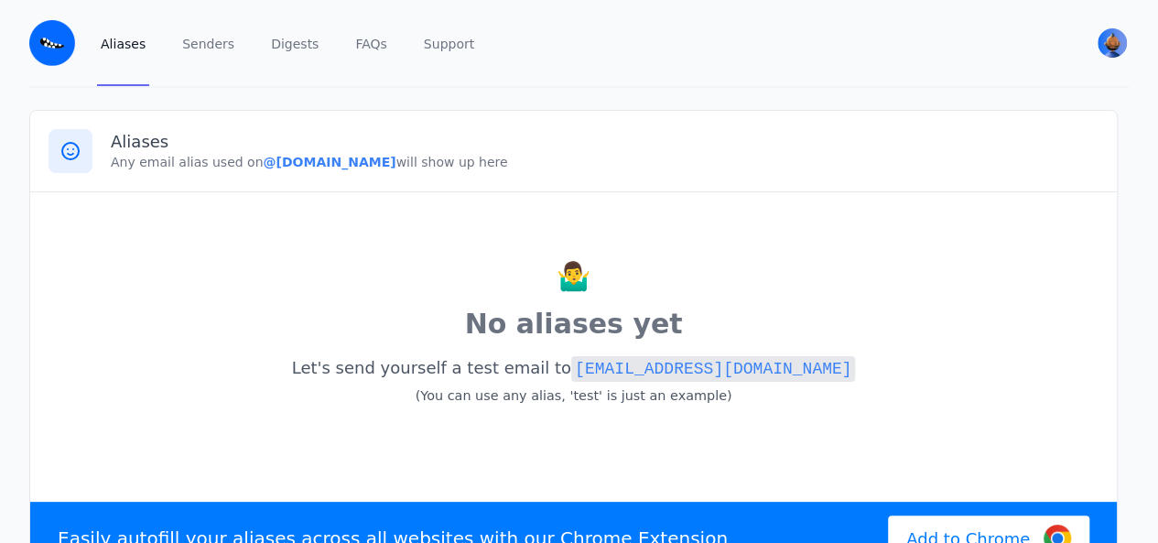
click at [322, 219] on div "🤷‍♂️ No aliases yet Let's send yourself a test email to test@pepsi.eml.monster …" at bounding box center [574, 344] width 1050 height 266
click at [263, 164] on b "@pepsi.eml.monster" at bounding box center [329, 162] width 133 height 15
drag, startPoint x: 246, startPoint y: 164, endPoint x: 329, endPoint y: 164, distance: 82.4
click at [329, 164] on b "@pepsi.eml.monster" at bounding box center [329, 162] width 133 height 15
copy b "pepsi.eml.monster"
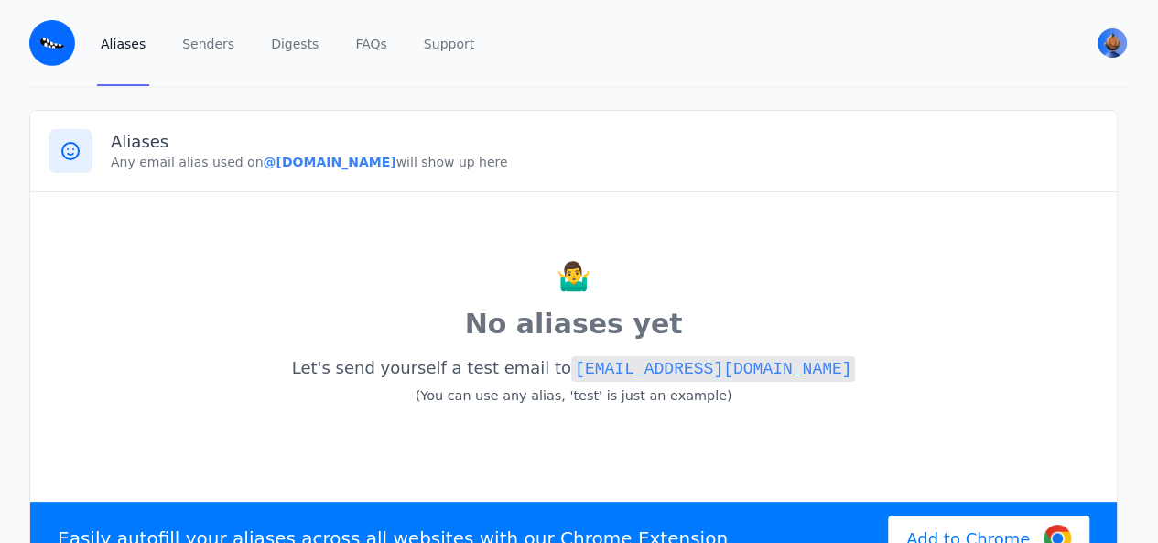
click at [294, 171] on div "Aliases Any email alias used on @pepsi.eml.monster will show up here" at bounding box center [573, 151] width 1087 height 81
click at [267, 155] on b "@pepsi.eml.monster" at bounding box center [329, 162] width 133 height 15
click at [268, 155] on b "@pepsi.eml.monster" at bounding box center [329, 162] width 133 height 15
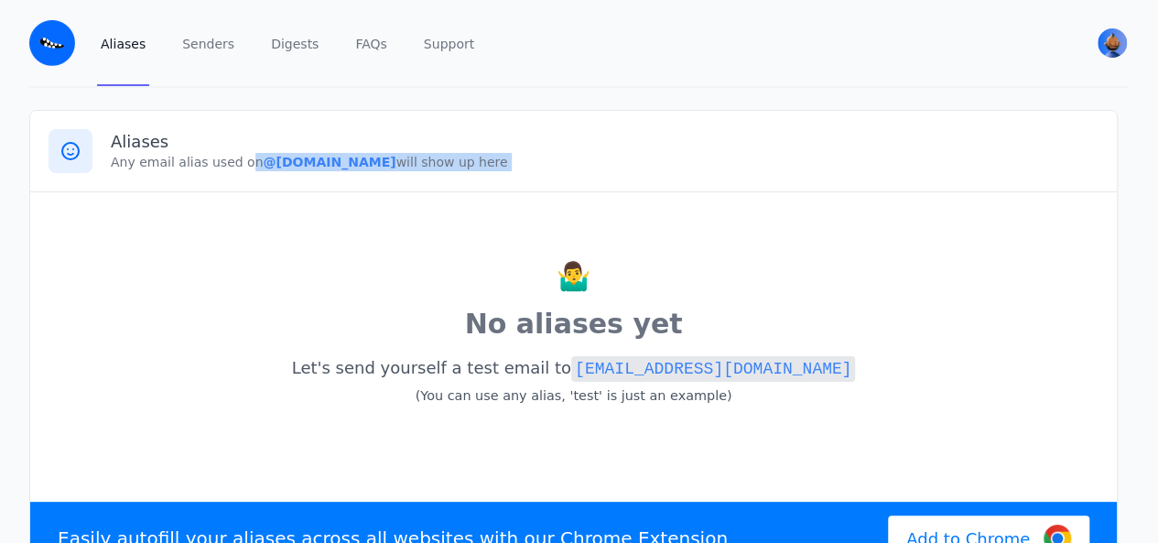
click at [268, 155] on b "@pepsi.eml.monster" at bounding box center [329, 162] width 133 height 15
click at [214, 183] on div "Aliases Any email alias used on @pepsi.eml.monster will show up here" at bounding box center [573, 151] width 1087 height 81
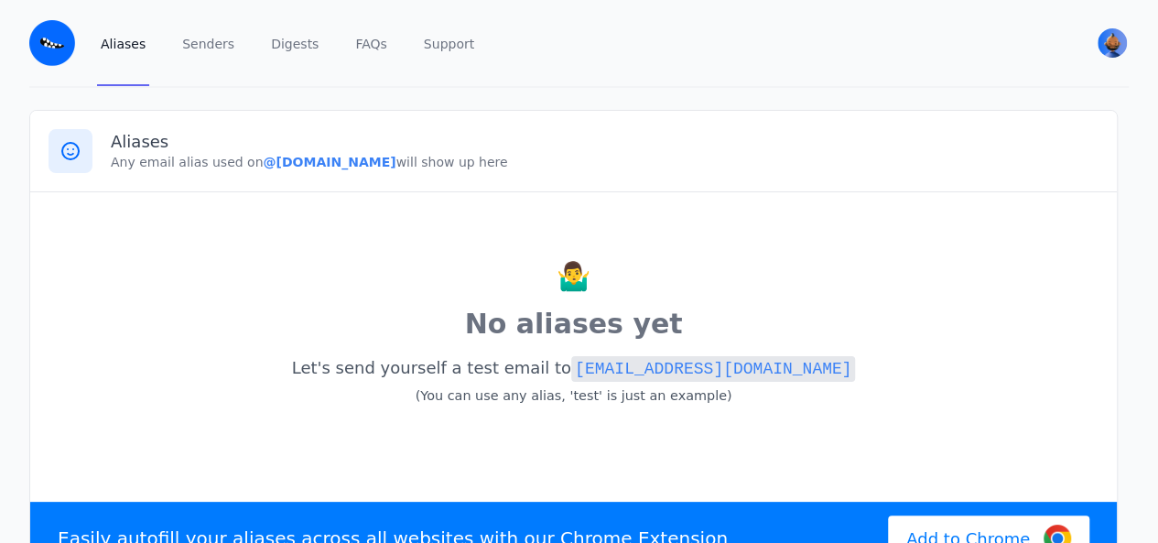
click at [631, 393] on small "(You can use any alias, 'test' is just an example)" at bounding box center [574, 395] width 317 height 15
click at [600, 345] on div "🤷‍♂️ No aliases yet Let's send yourself a test email to test@pepsi.eml.monster …" at bounding box center [574, 344] width 1050 height 266
click at [608, 351] on div "🤷‍♂️ No aliases yet Let's send yourself a test email to test@pepsi.eml.monster …" at bounding box center [574, 344] width 1050 height 266
click at [608, 373] on code "test@pepsi.eml.monster" at bounding box center [713, 369] width 284 height 26
click at [623, 369] on code "test@pepsi.eml.monster" at bounding box center [713, 369] width 284 height 26
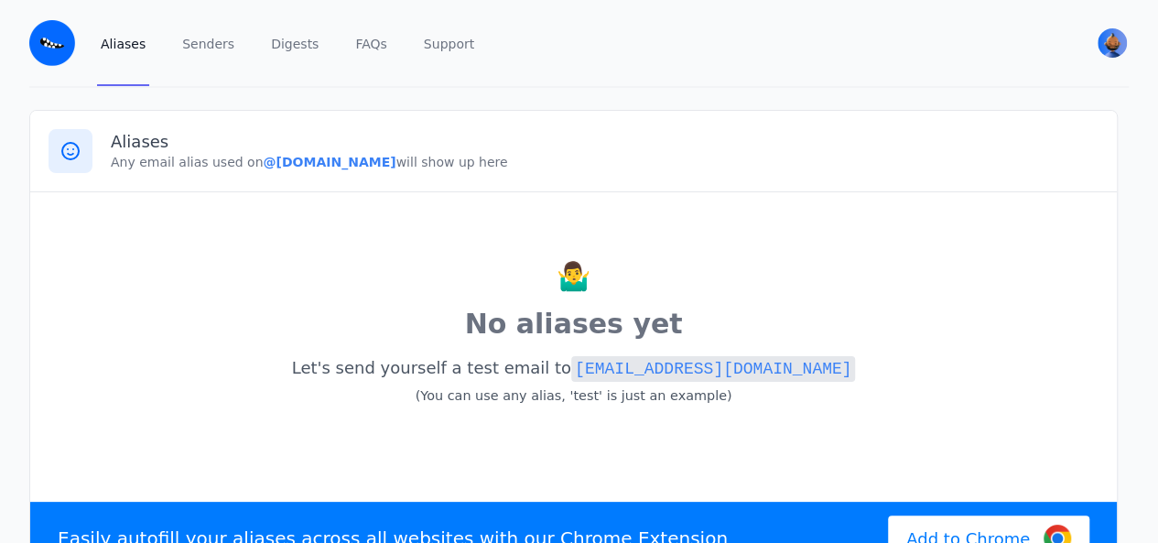
click at [825, 368] on p "Let's send yourself a test email to test@pepsi.eml.monster (You can use any ali…" at bounding box center [574, 382] width 1050 height 60
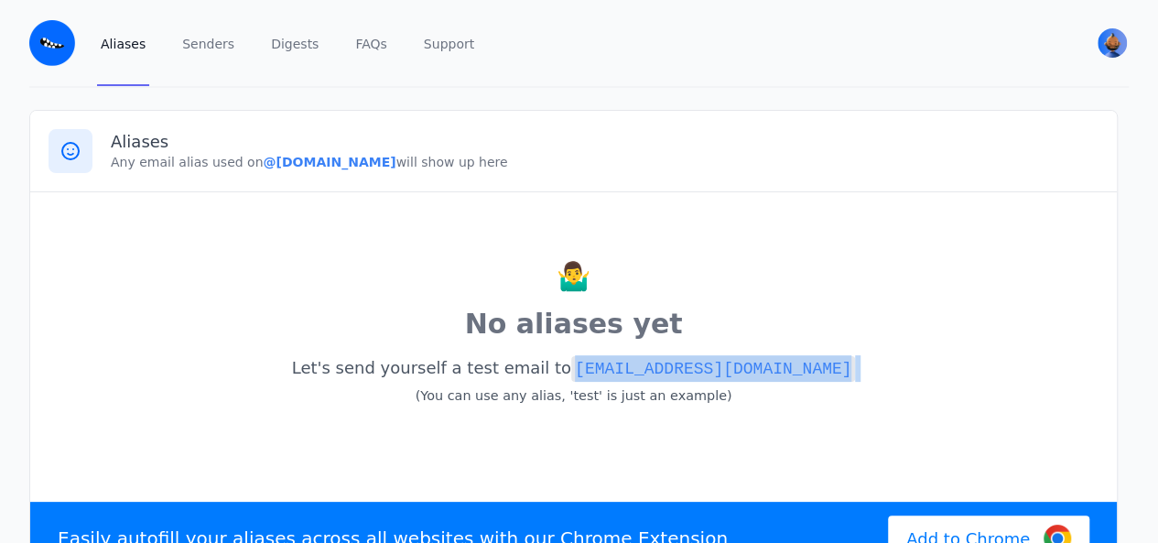
drag, startPoint x: 825, startPoint y: 368, endPoint x: 599, endPoint y: 373, distance: 226.2
click at [599, 373] on p "Let's send yourself a test email to test@pepsi.eml.monster (You can use any ali…" at bounding box center [574, 382] width 1050 height 60
copy code "test@pepsi.eml.monster"
